Goal: Task Accomplishment & Management: Manage account settings

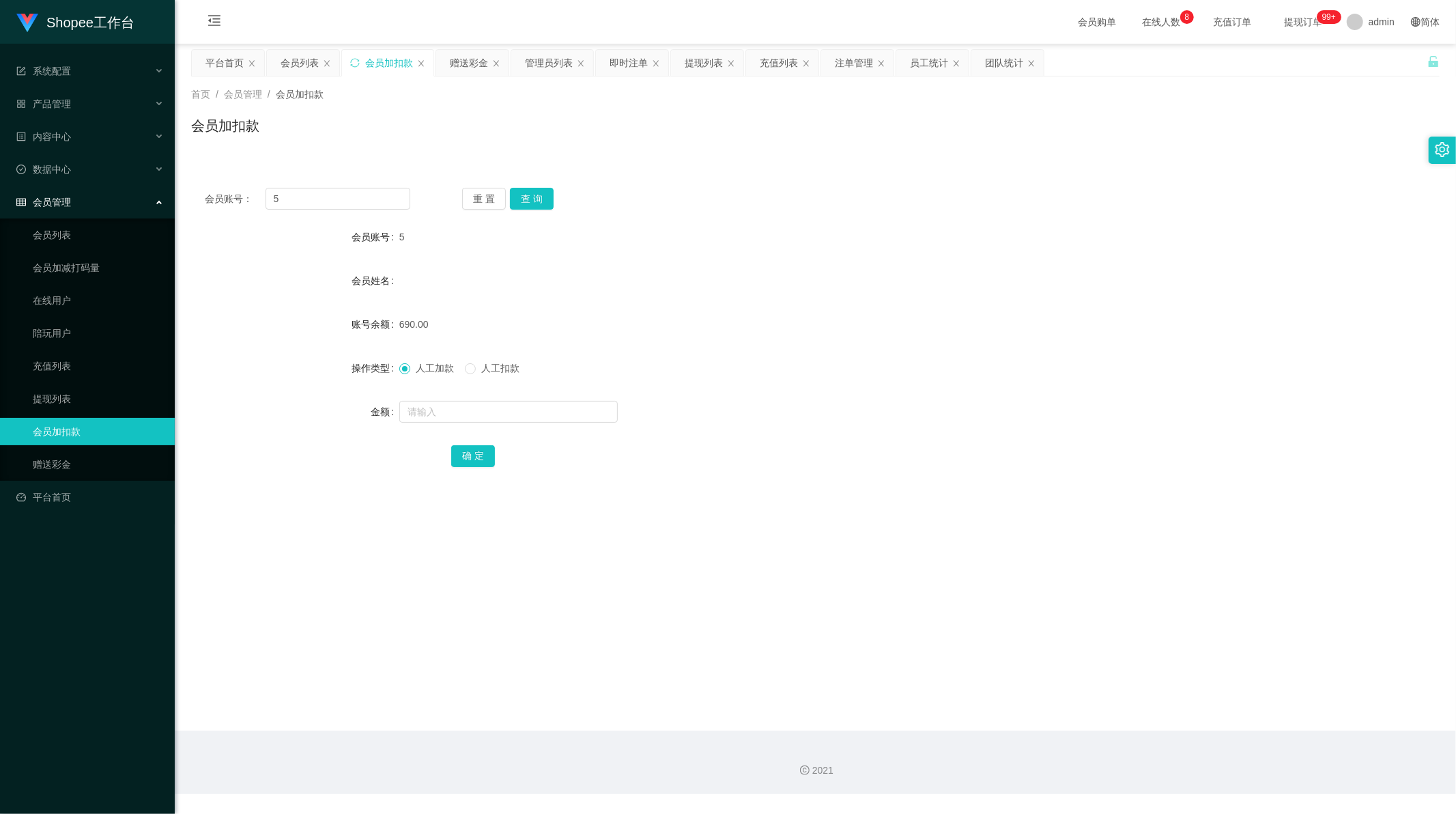
scroll to position [1, 0]
click at [465, 56] on div "赠送彩金" at bounding box center [469, 63] width 38 height 26
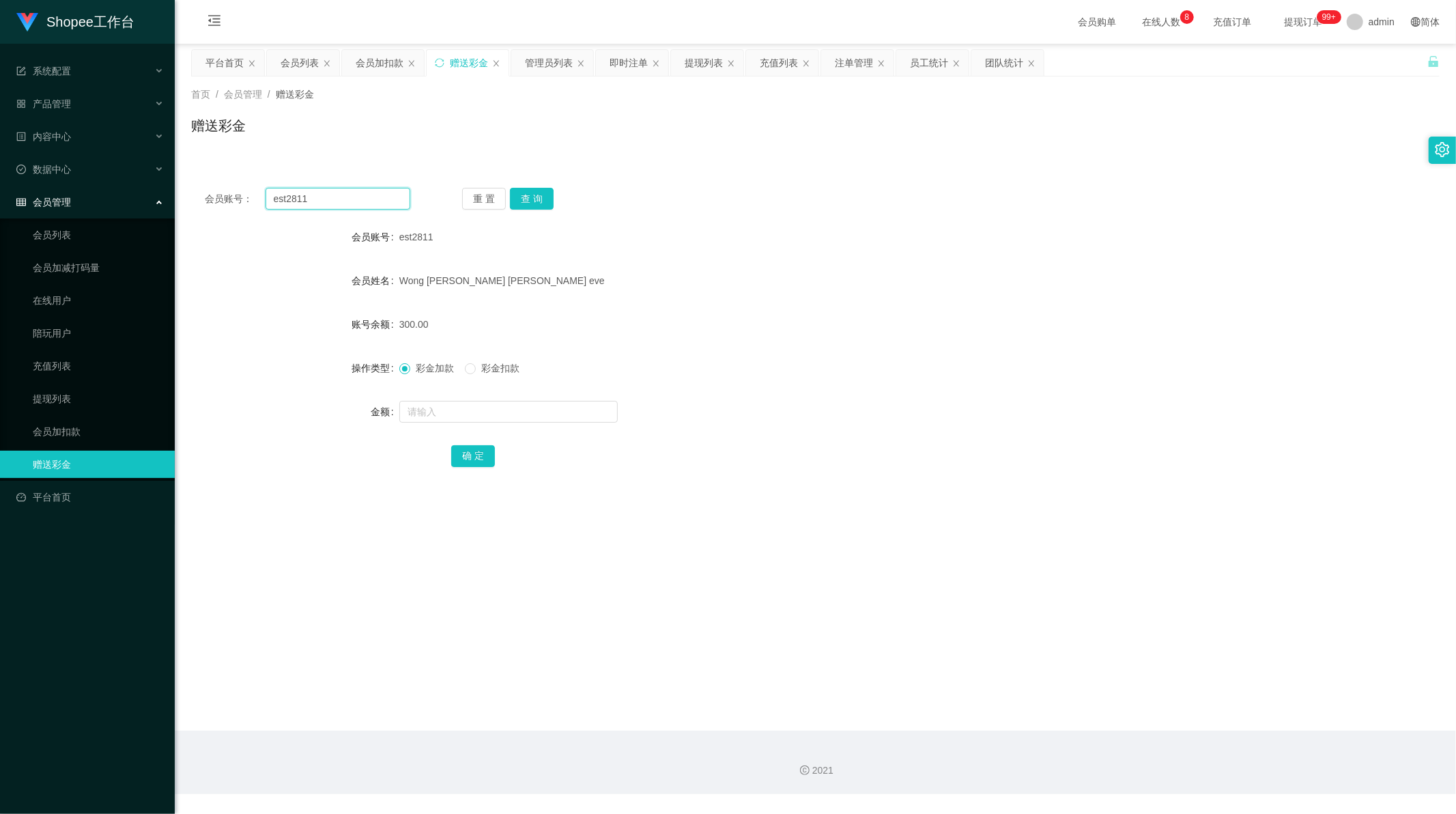
click at [383, 201] on input "est2811" at bounding box center [338, 198] width 145 height 22
paste input "87538056"
type input "87538056"
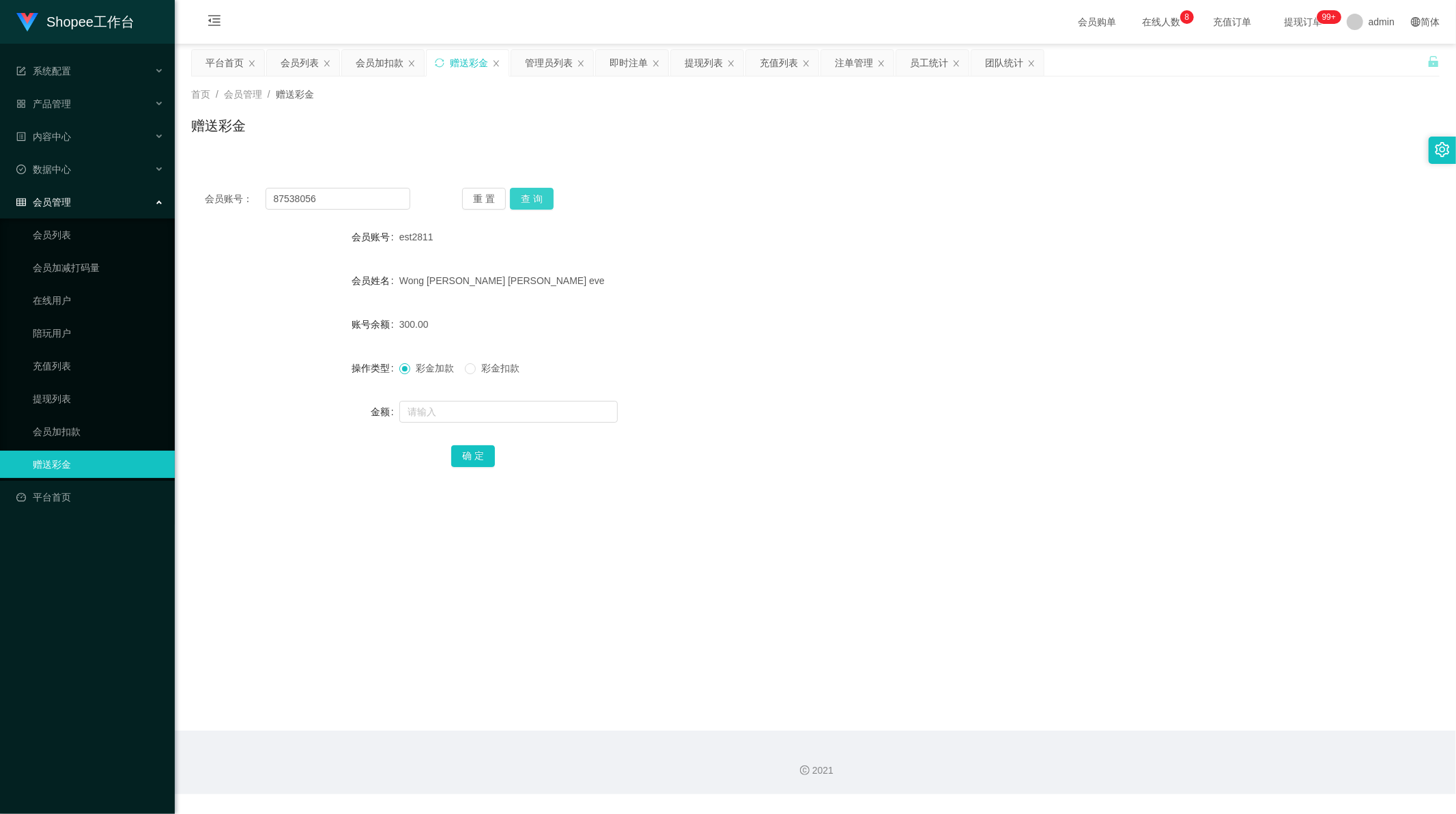
click at [527, 194] on button "查 询" at bounding box center [531, 198] width 44 height 22
click at [455, 410] on input "text" at bounding box center [508, 411] width 218 height 22
type input "80"
click at [462, 466] on button "确 定" at bounding box center [473, 455] width 44 height 22
click at [705, 359] on div "彩金加款 彩金扣款" at bounding box center [764, 367] width 728 height 28
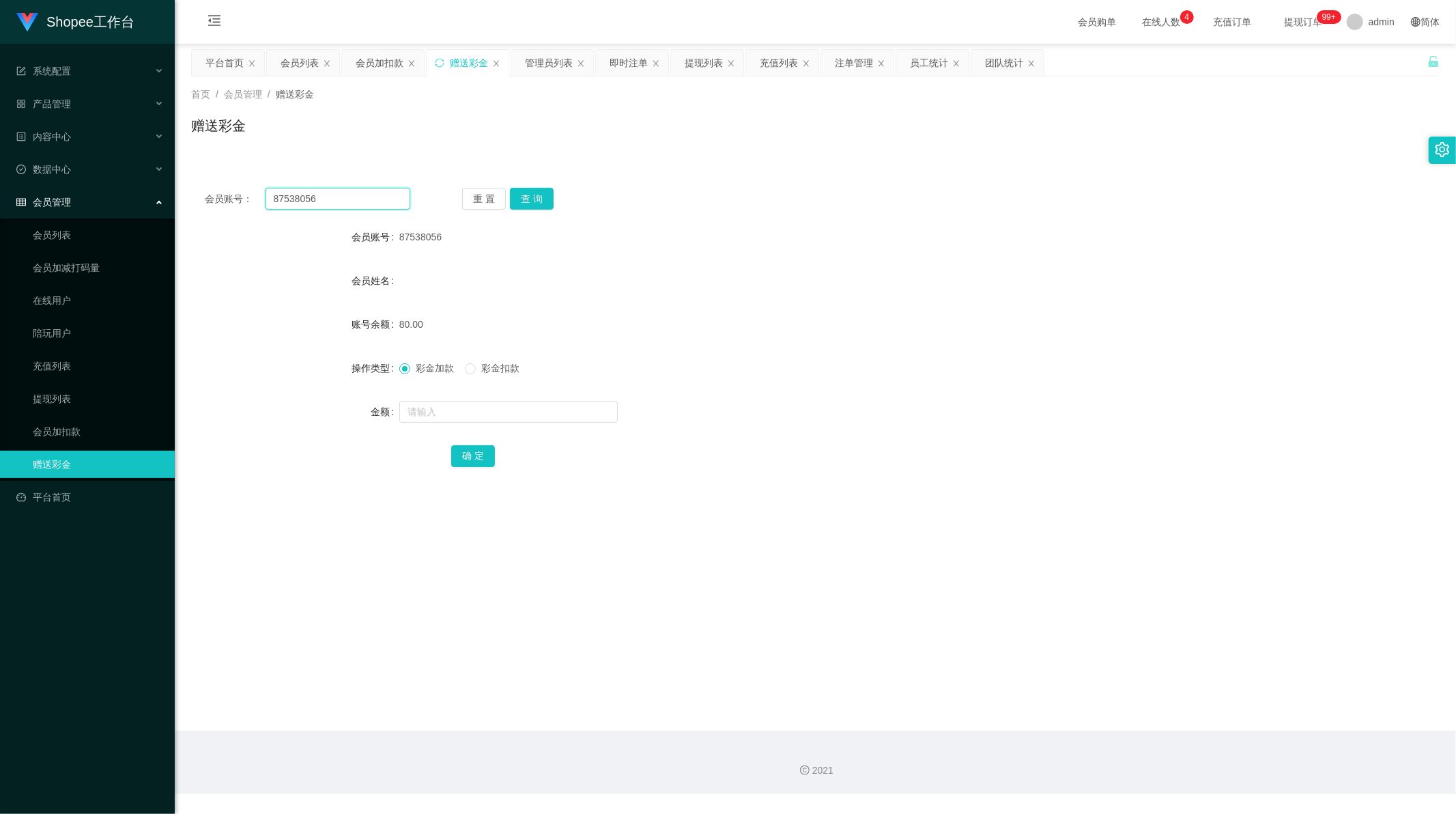
click at [344, 206] on input "87538056" at bounding box center [338, 198] width 145 height 22
paste input "442748047"
type input "442748047"
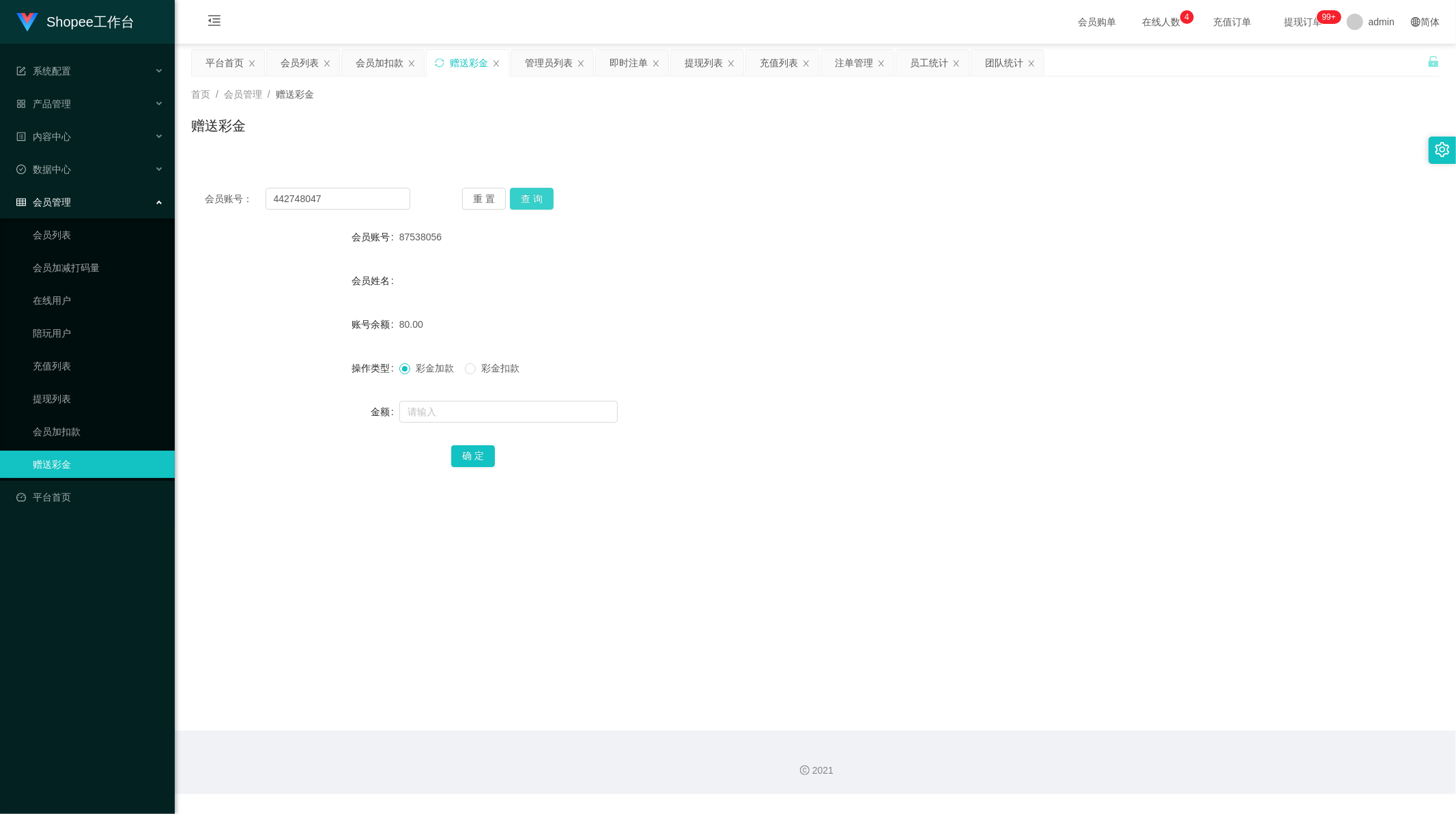
click at [536, 195] on button "查 询" at bounding box center [531, 198] width 44 height 22
click at [428, 417] on input "text" at bounding box center [508, 411] width 218 height 22
type input "1"
click at [471, 459] on button "确 定" at bounding box center [473, 455] width 44 height 22
click at [676, 505] on main "关闭左侧 关闭右侧 关闭其它 刷新页面 平台首页 会员列表 会员加扣款 赠送彩金 管理员列表 即时注单 提现列表 充值列表 注单管理 员工统计 团队统计 首页…" at bounding box center [815, 387] width 1281 height 687
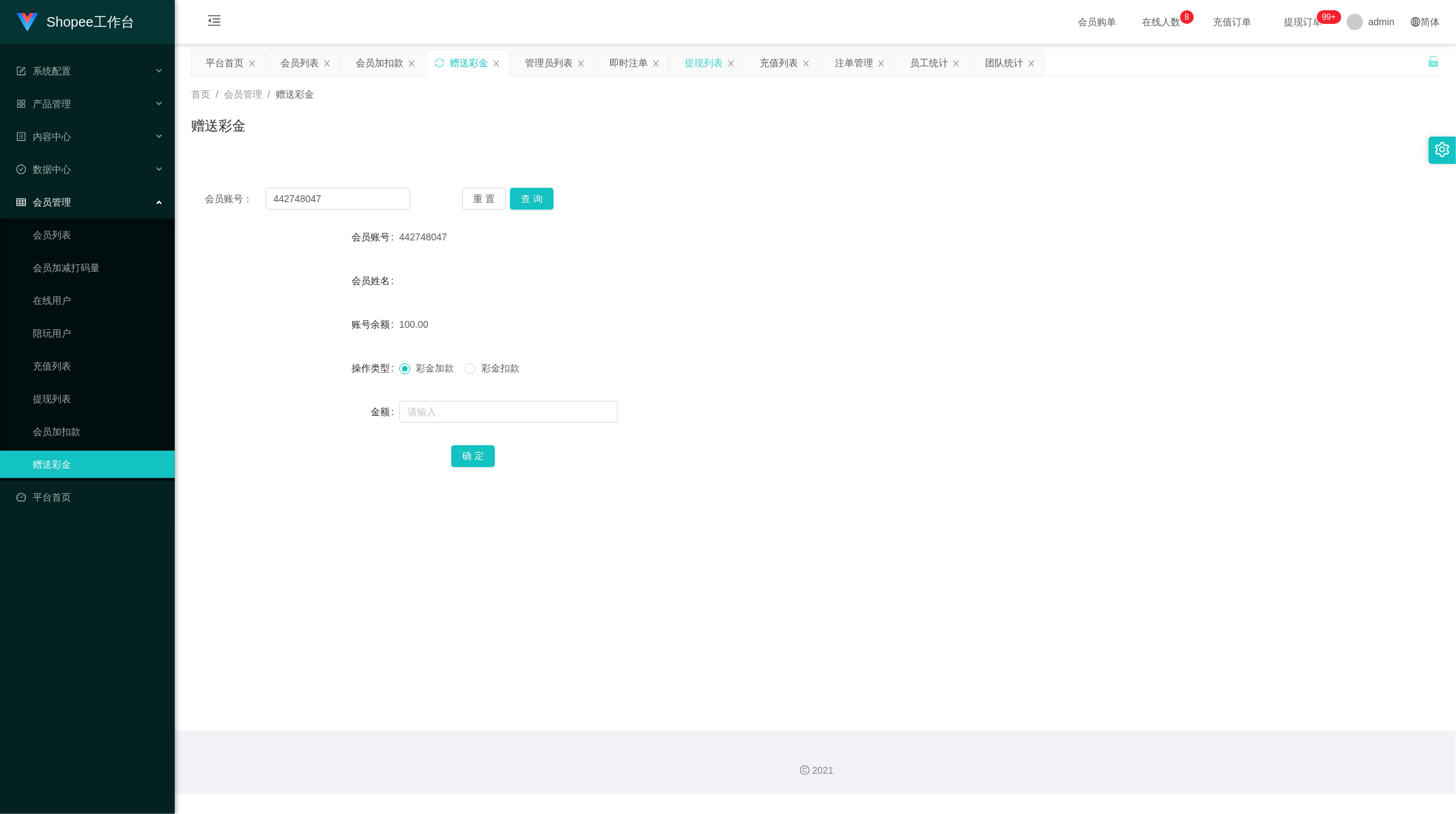
click at [694, 63] on div "提现列表" at bounding box center [704, 63] width 38 height 26
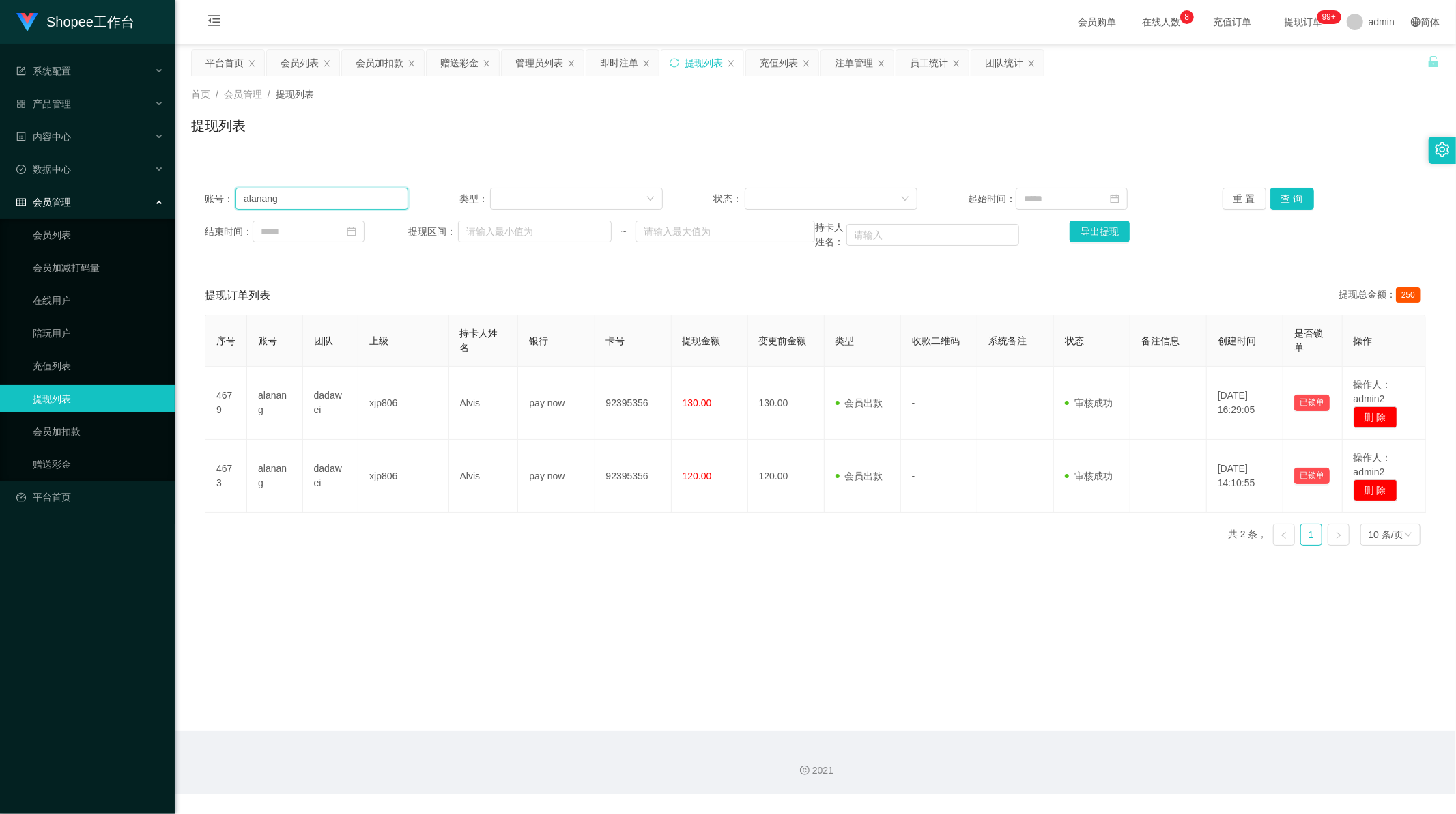
click at [311, 201] on input "alanang" at bounding box center [322, 198] width 173 height 22
drag, startPoint x: 311, startPoint y: 201, endPoint x: 1044, endPoint y: 199, distance: 733.0
click at [314, 201] on input "alanang" at bounding box center [322, 198] width 173 height 22
paste input "Xiang6610"
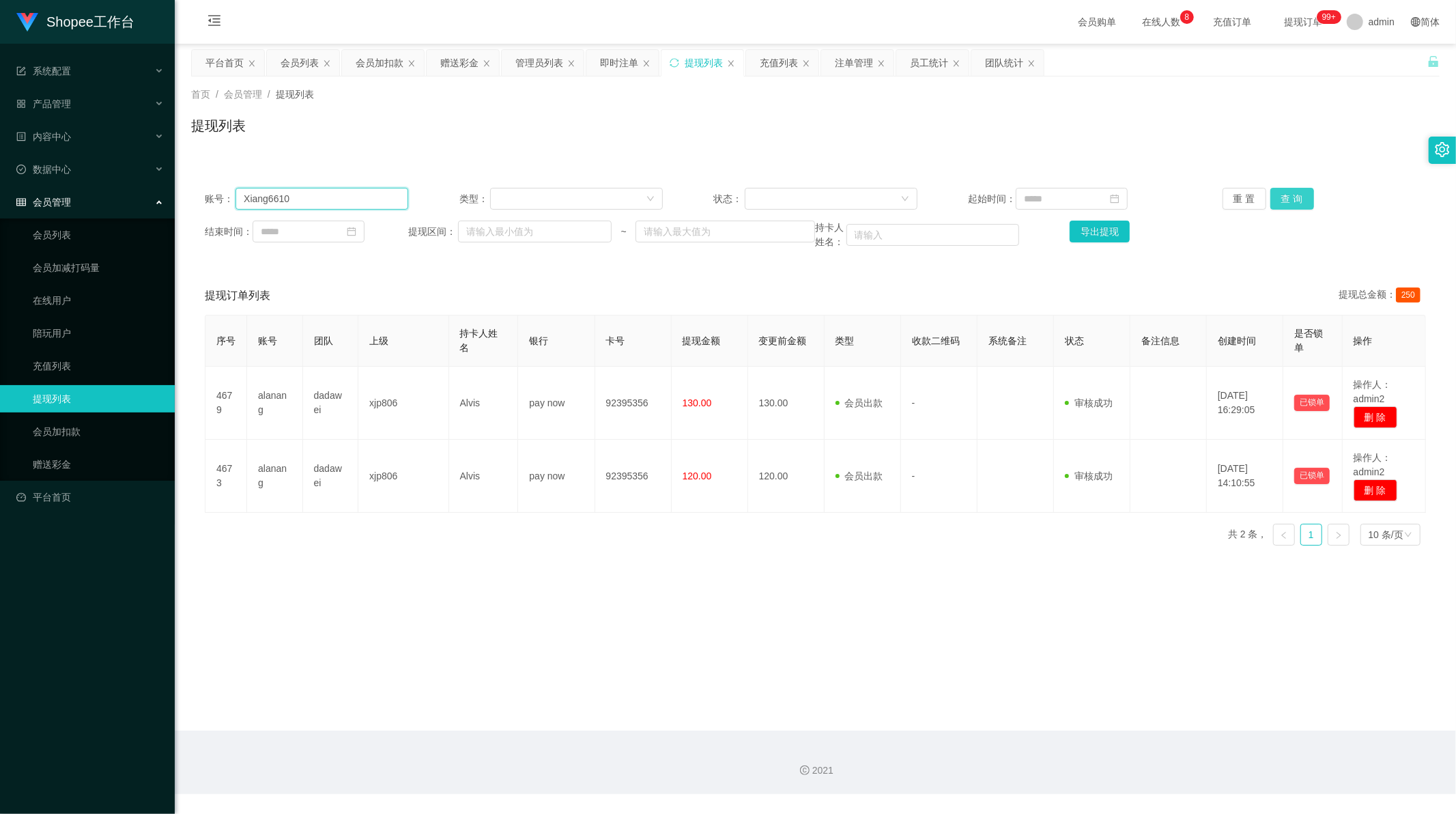
type input "Xiang6610"
click at [1270, 189] on button "查 询" at bounding box center [1292, 198] width 44 height 22
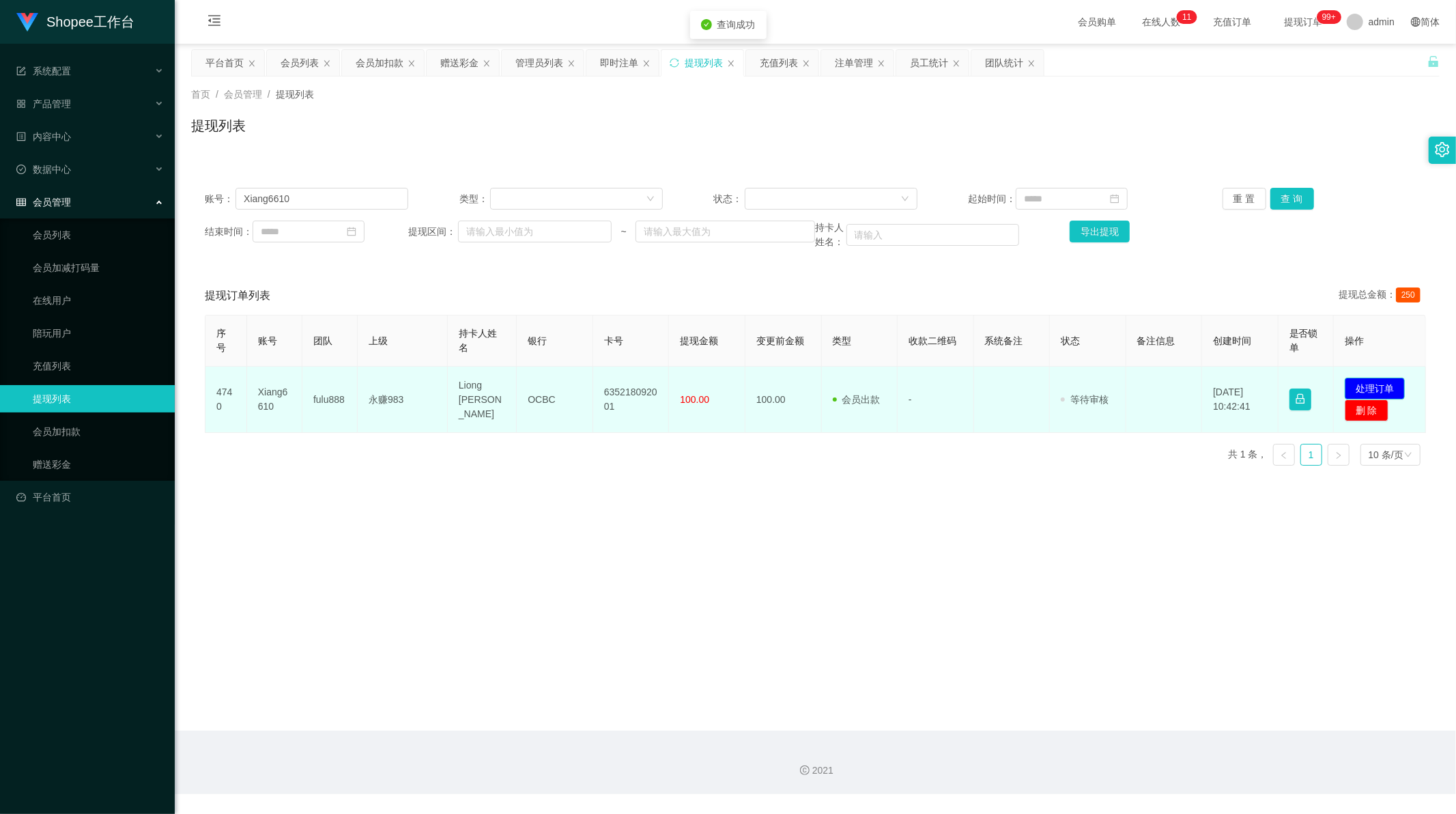
click at [1386, 385] on button "处理订单" at bounding box center [1373, 388] width 60 height 22
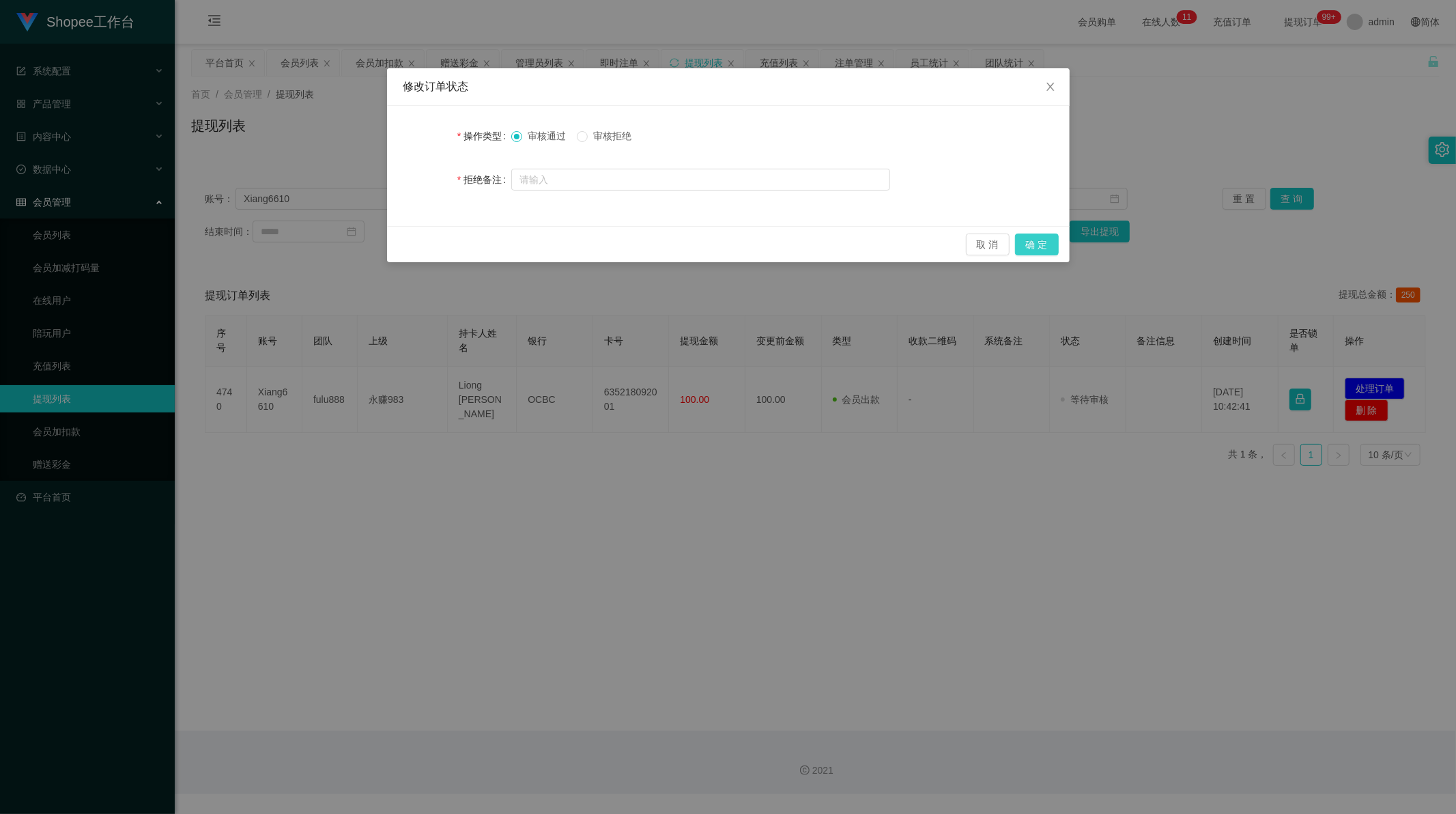
click at [1039, 241] on button "确 定" at bounding box center [1037, 244] width 44 height 22
